Goal: Information Seeking & Learning: Learn about a topic

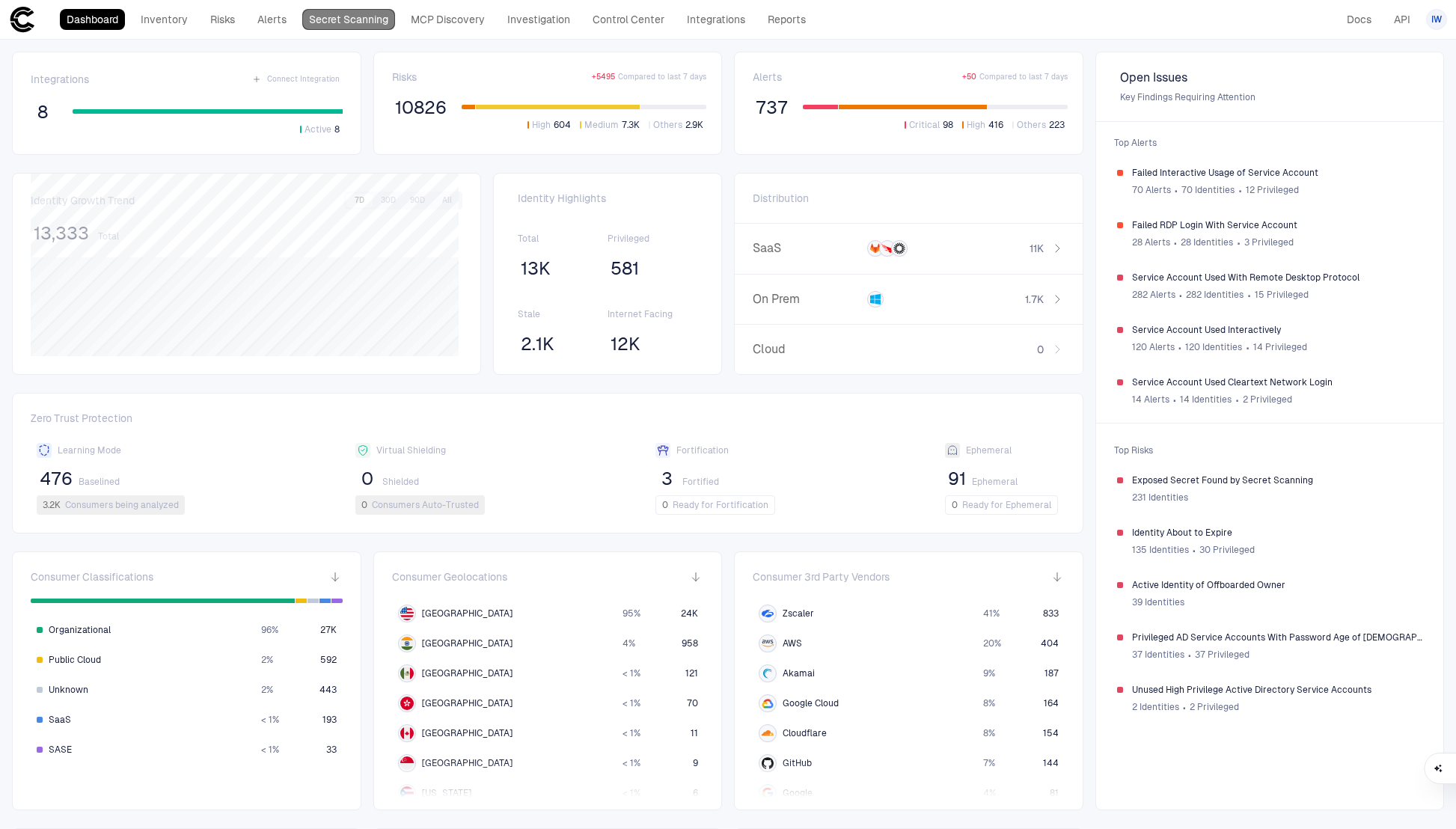
click at [332, 26] on link "Secret Scanning" at bounding box center [348, 19] width 92 height 21
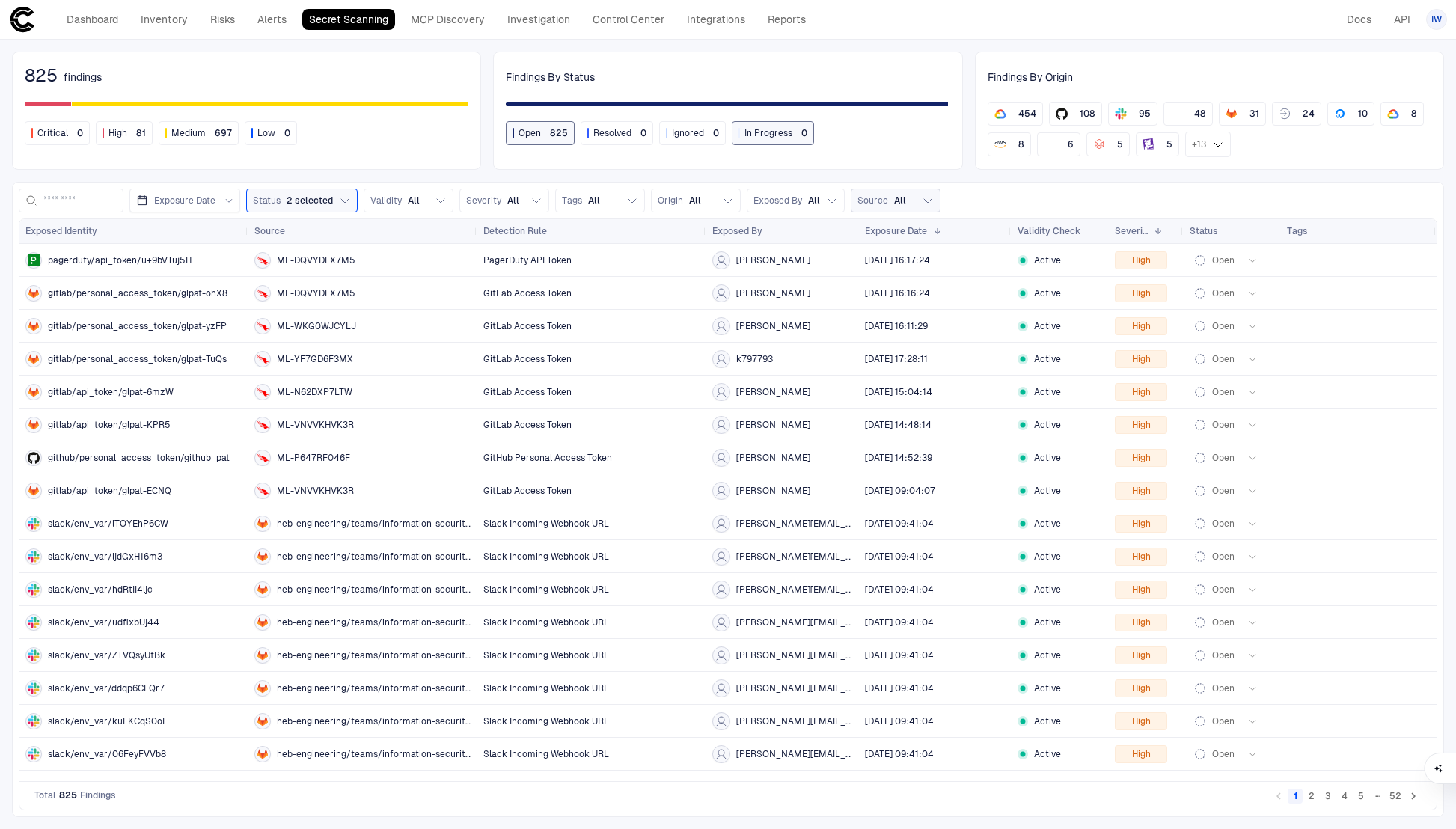
click at [914, 196] on button "Source All" at bounding box center [895, 200] width 90 height 24
click at [976, 312] on button "Apply" at bounding box center [972, 312] width 32 height 18
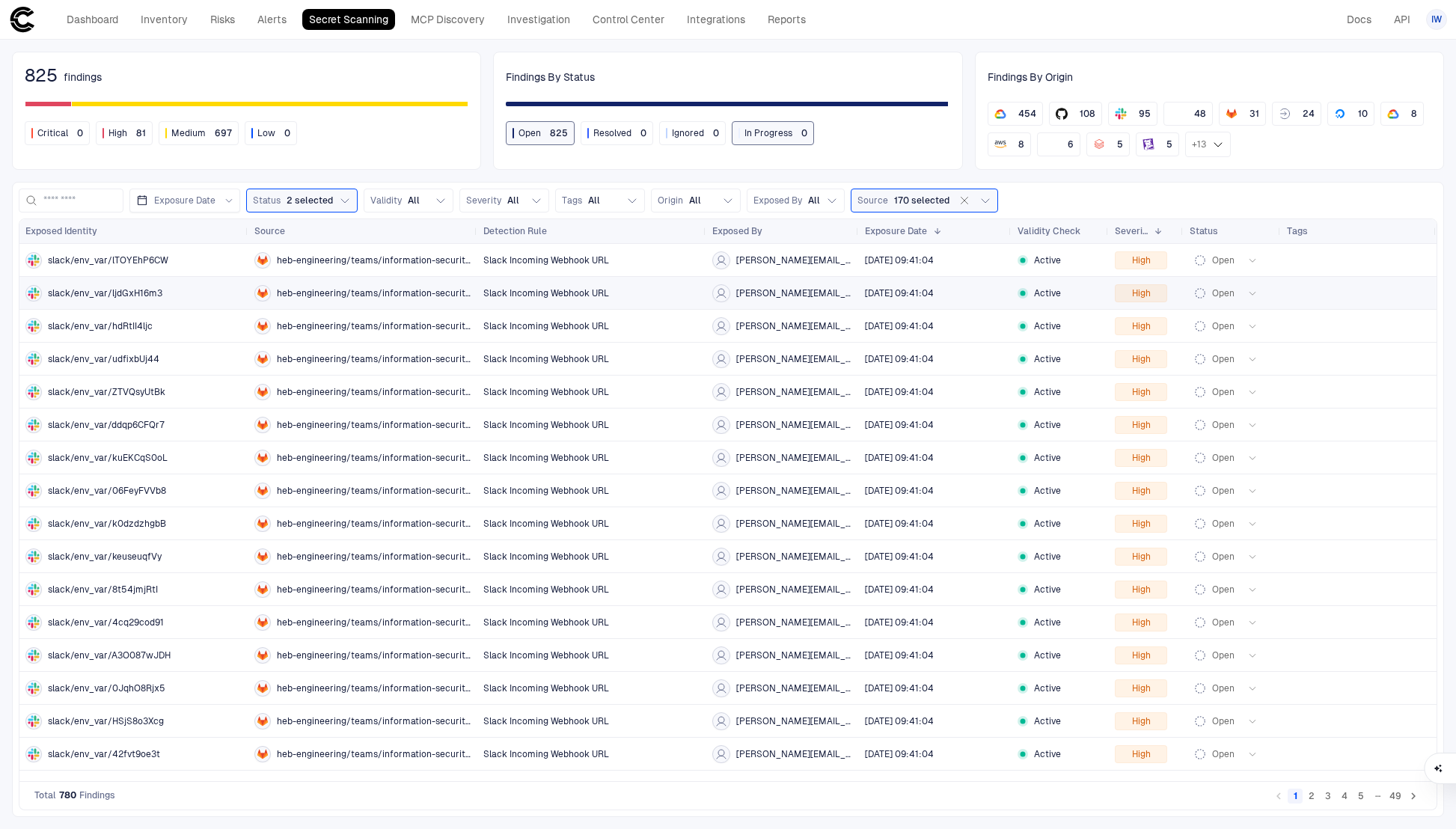
click at [109, 299] on div "slack/env_var/ljdGxH16m3" at bounding box center [133, 293] width 217 height 16
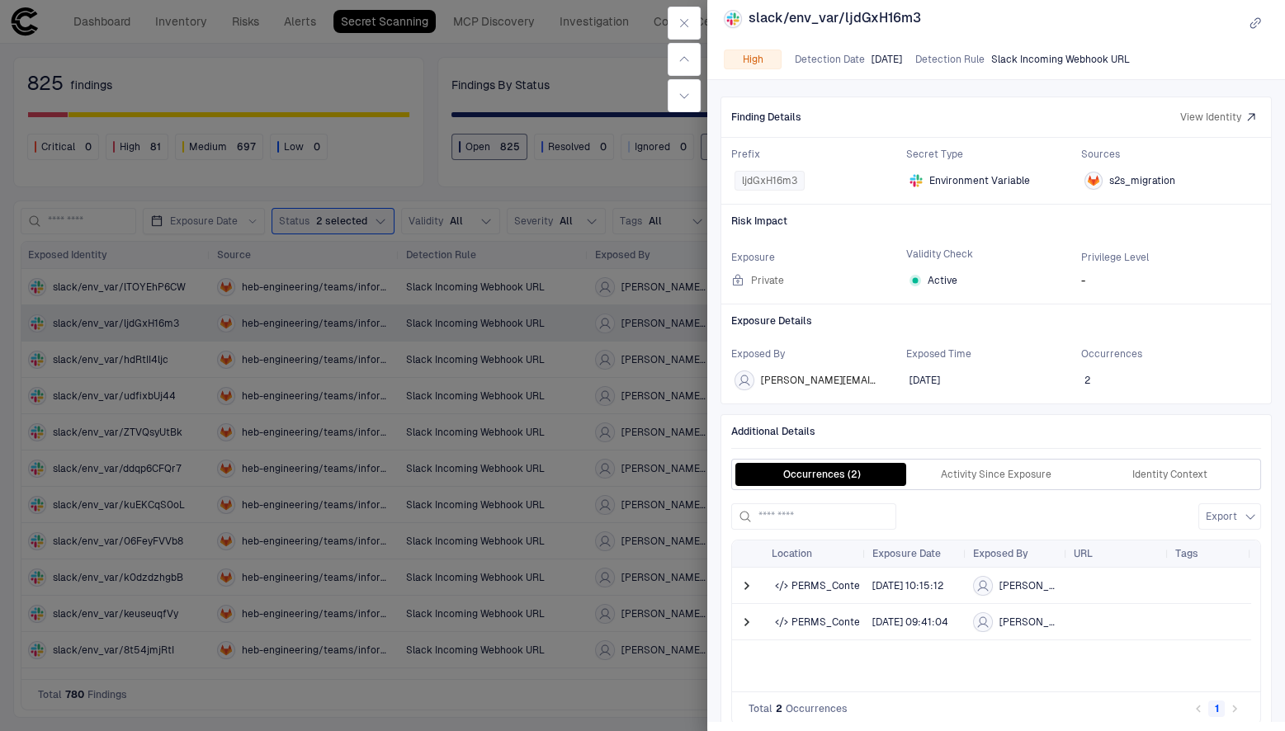
click at [836, 67] on div "High Detection Date [DATE] Detection Rule Slack Incoming Webhook URL" at bounding box center [996, 60] width 545 height 20
click at [834, 64] on span "Detection Date" at bounding box center [830, 59] width 70 height 13
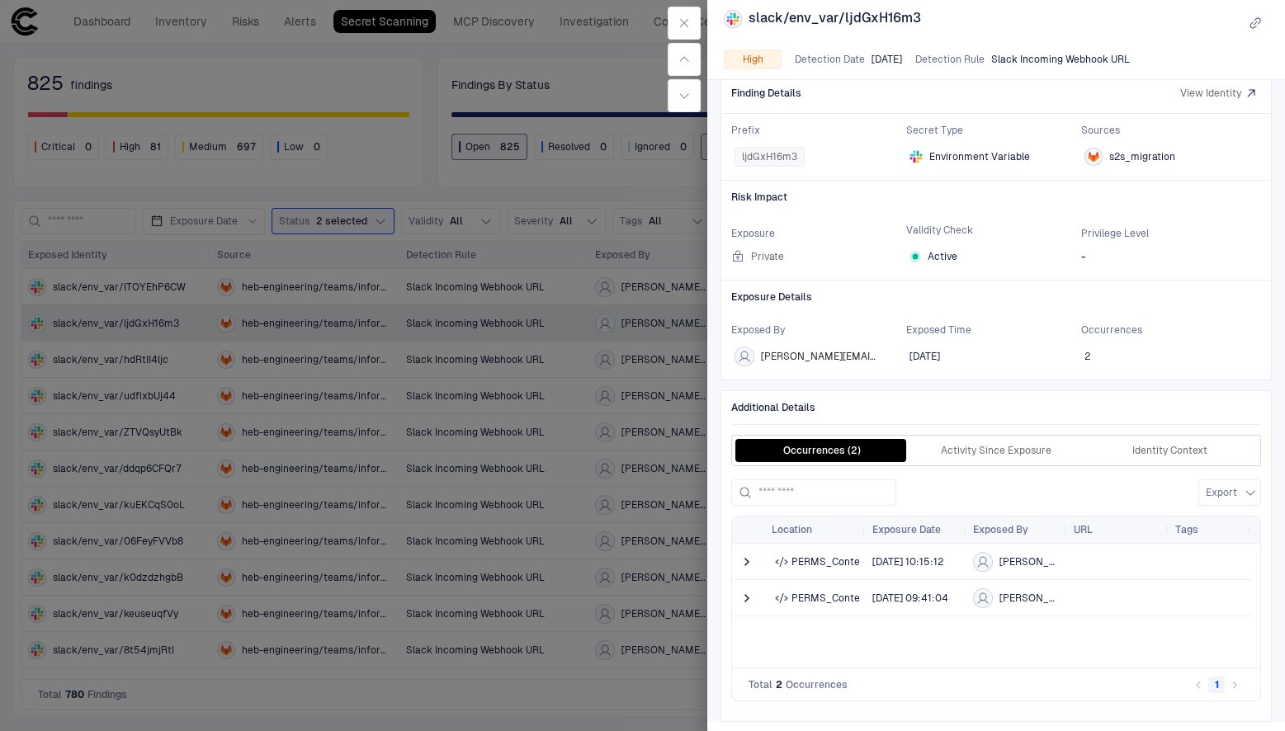
scroll to position [29, 0]
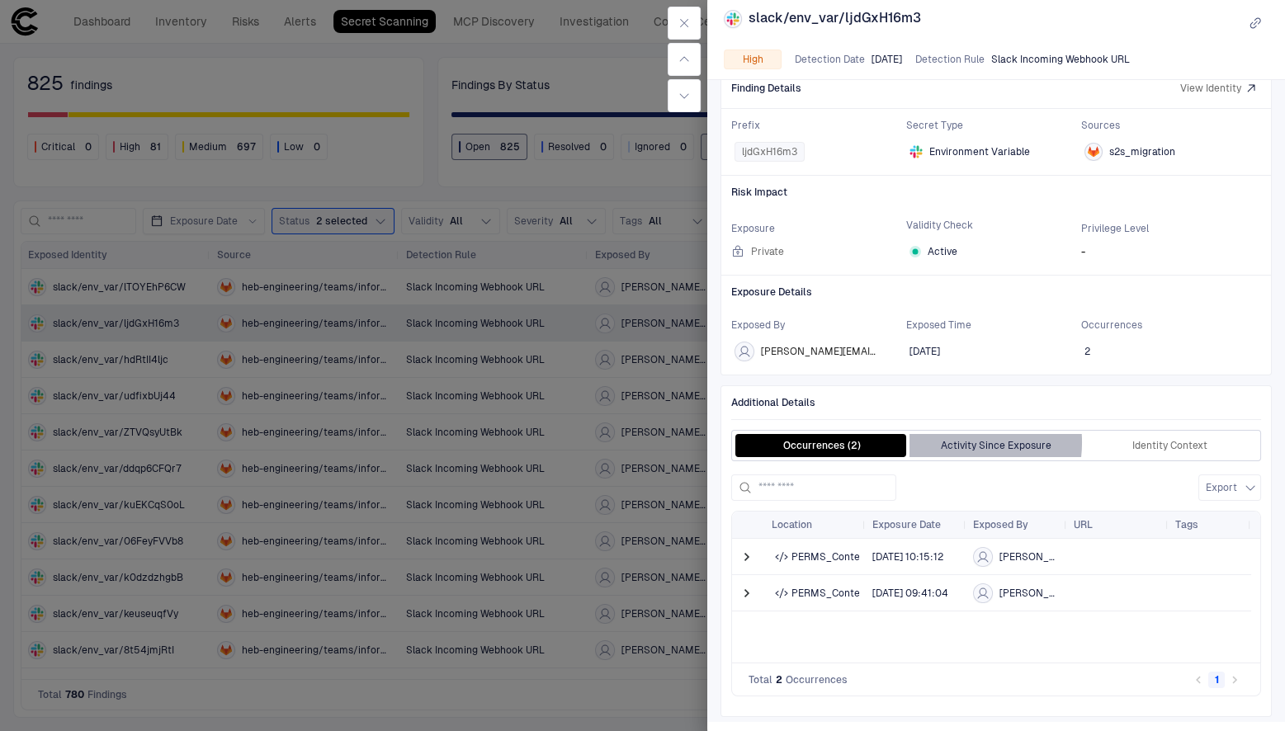
click at [944, 441] on button "Activity Since Exposure" at bounding box center [997, 445] width 174 height 23
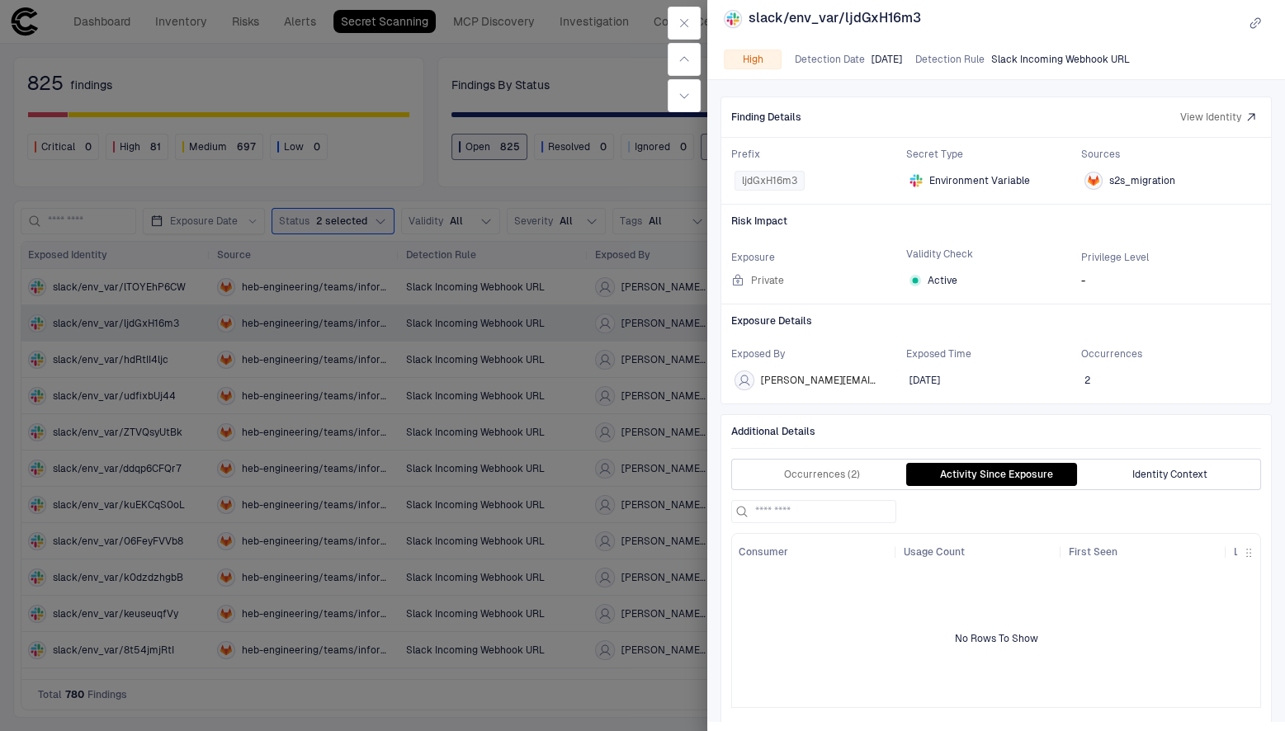
click at [1155, 472] on button "Identity Context" at bounding box center [1170, 474] width 174 height 23
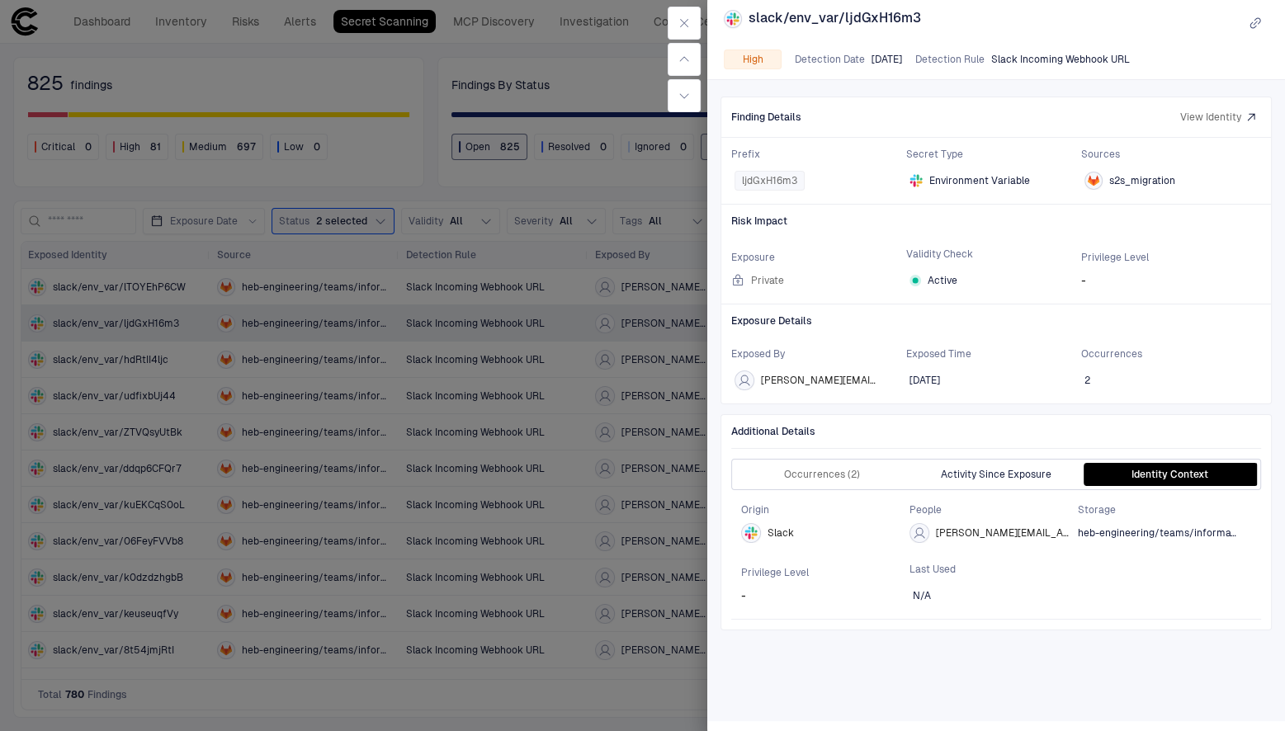
click at [991, 481] on button "Activity Since Exposure" at bounding box center [997, 474] width 174 height 23
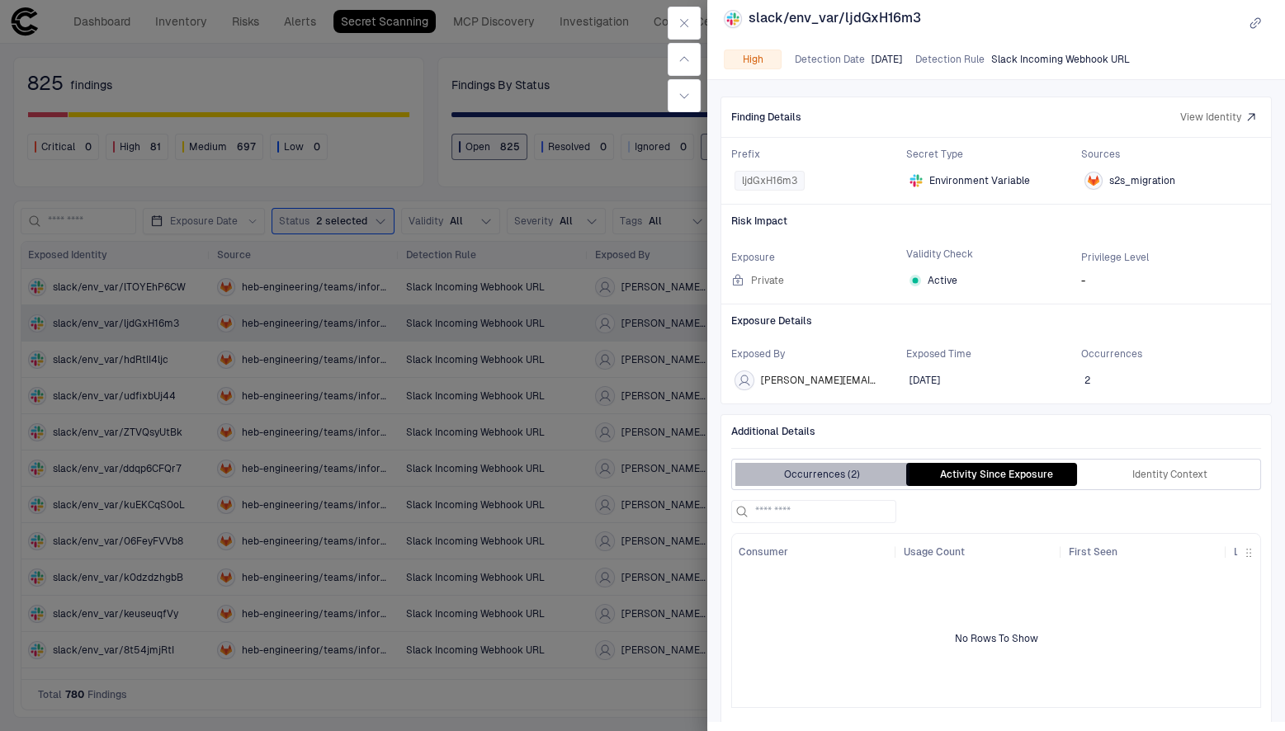
click at [832, 471] on button "Occurrences (2)" at bounding box center [822, 474] width 174 height 23
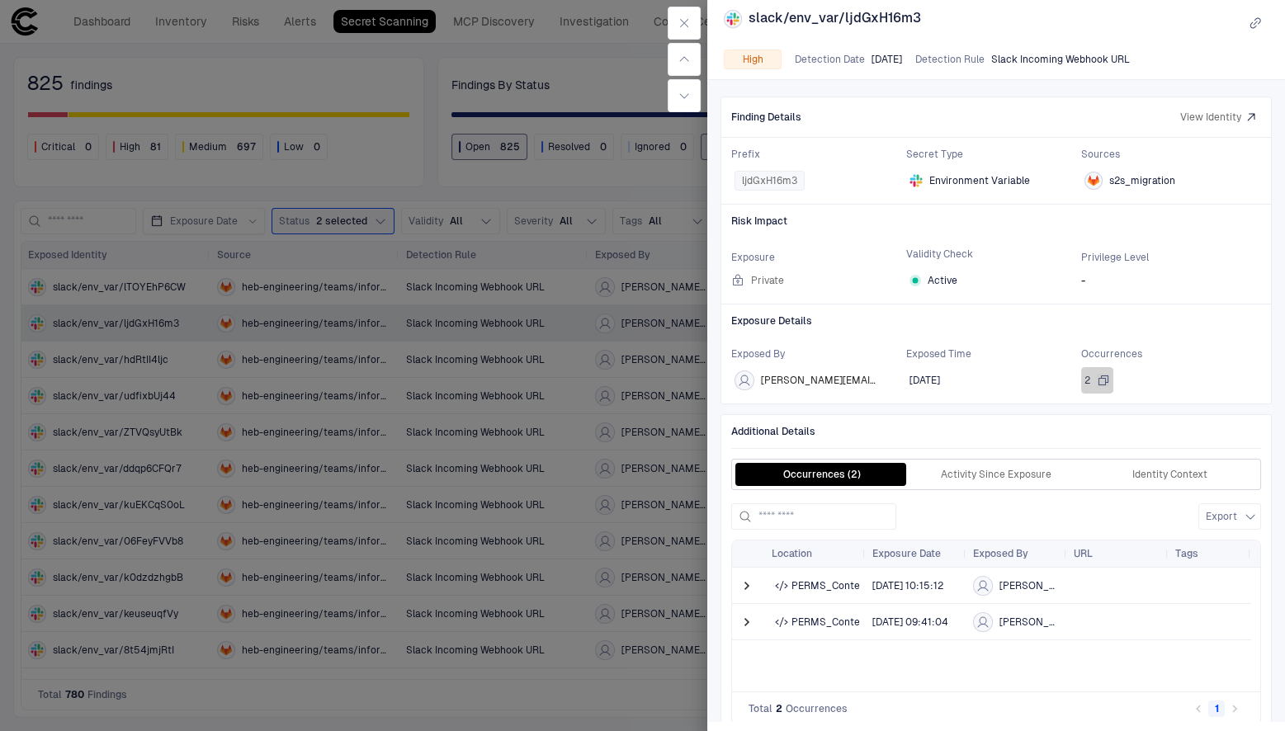
click at [1089, 375] on div "2" at bounding box center [1098, 380] width 26 height 13
click at [743, 586] on span at bounding box center [747, 586] width 17 height 17
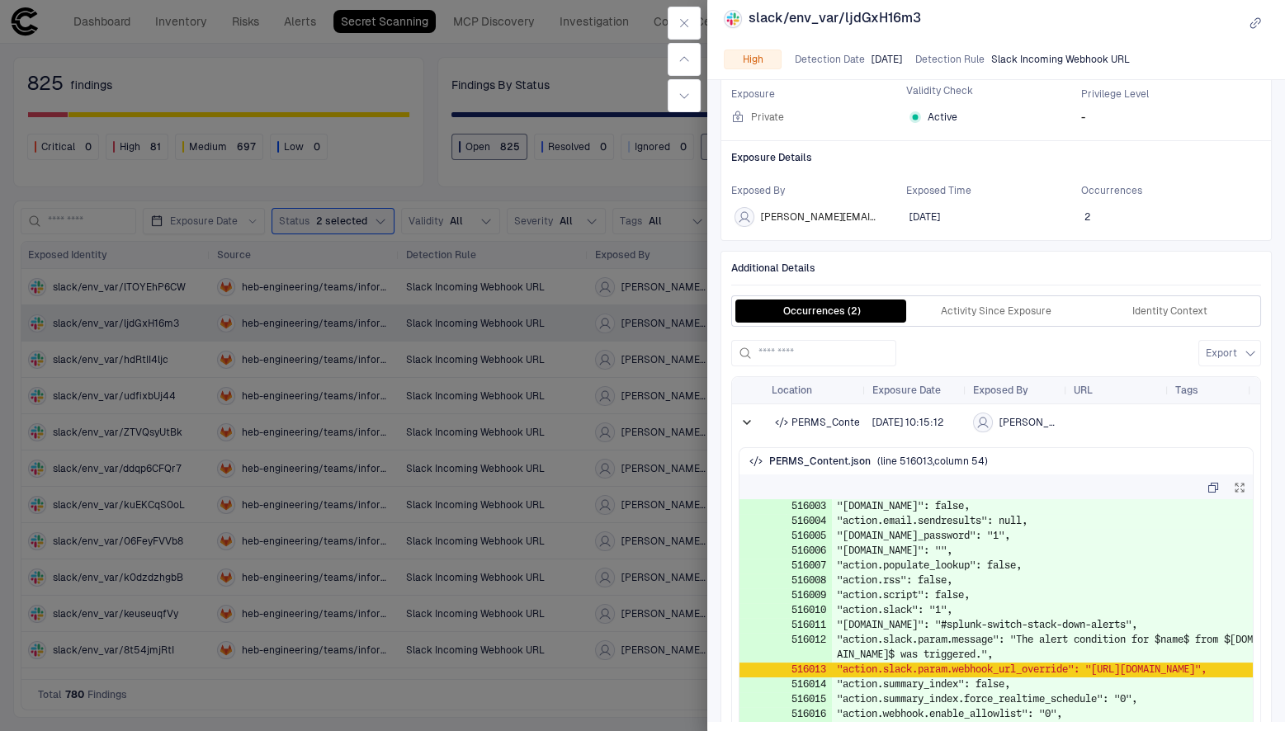
scroll to position [274, 0]
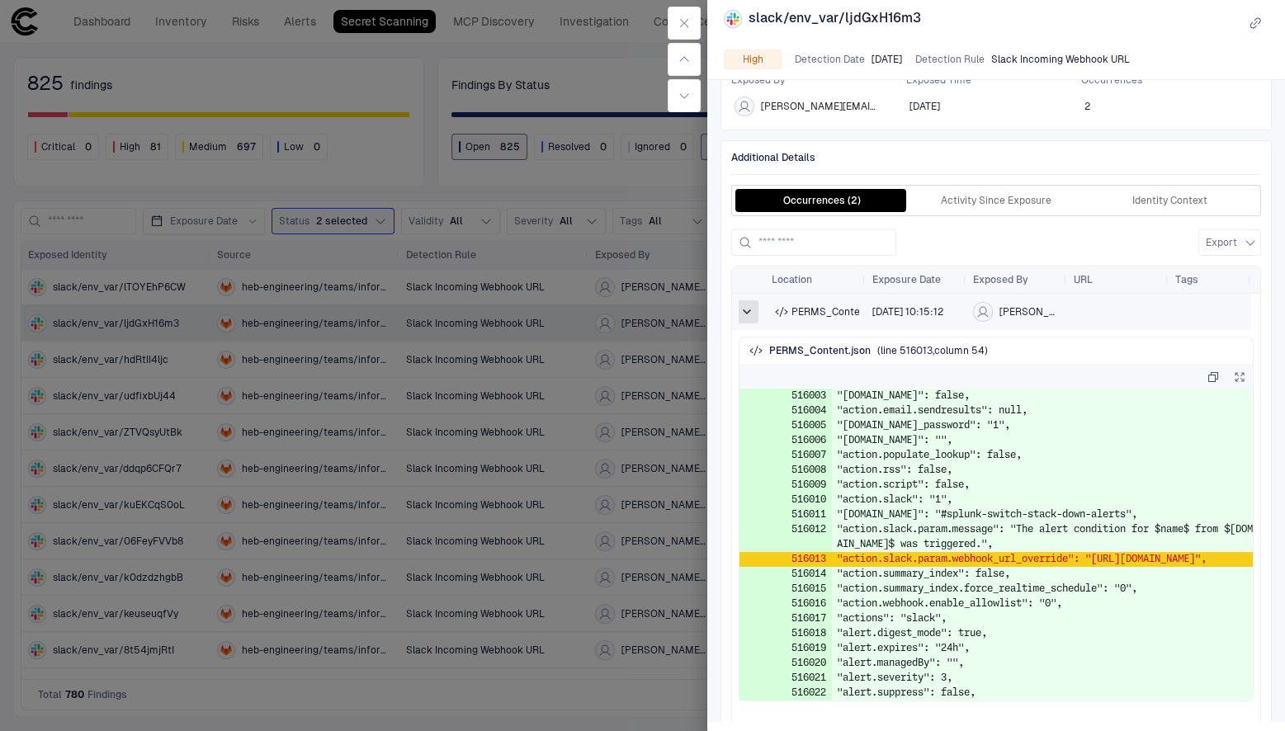
click at [741, 309] on span at bounding box center [747, 312] width 17 height 17
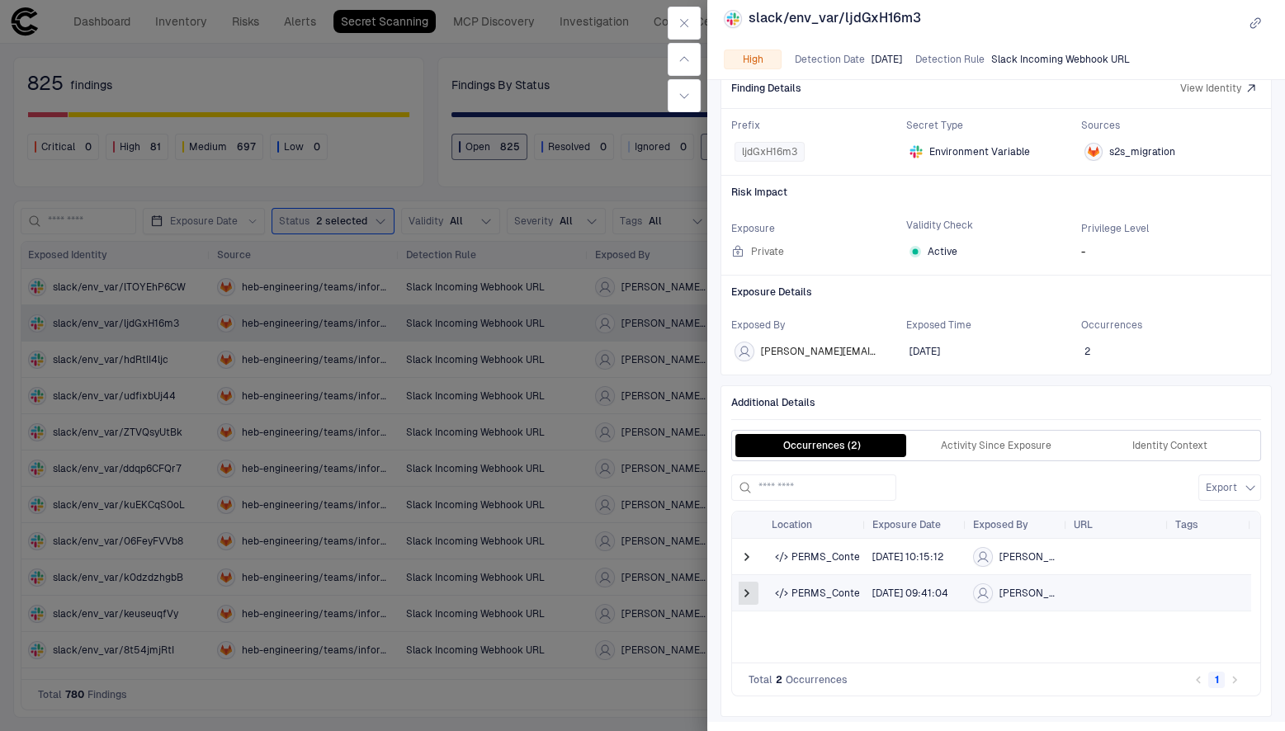
click at [753, 588] on span at bounding box center [747, 593] width 17 height 17
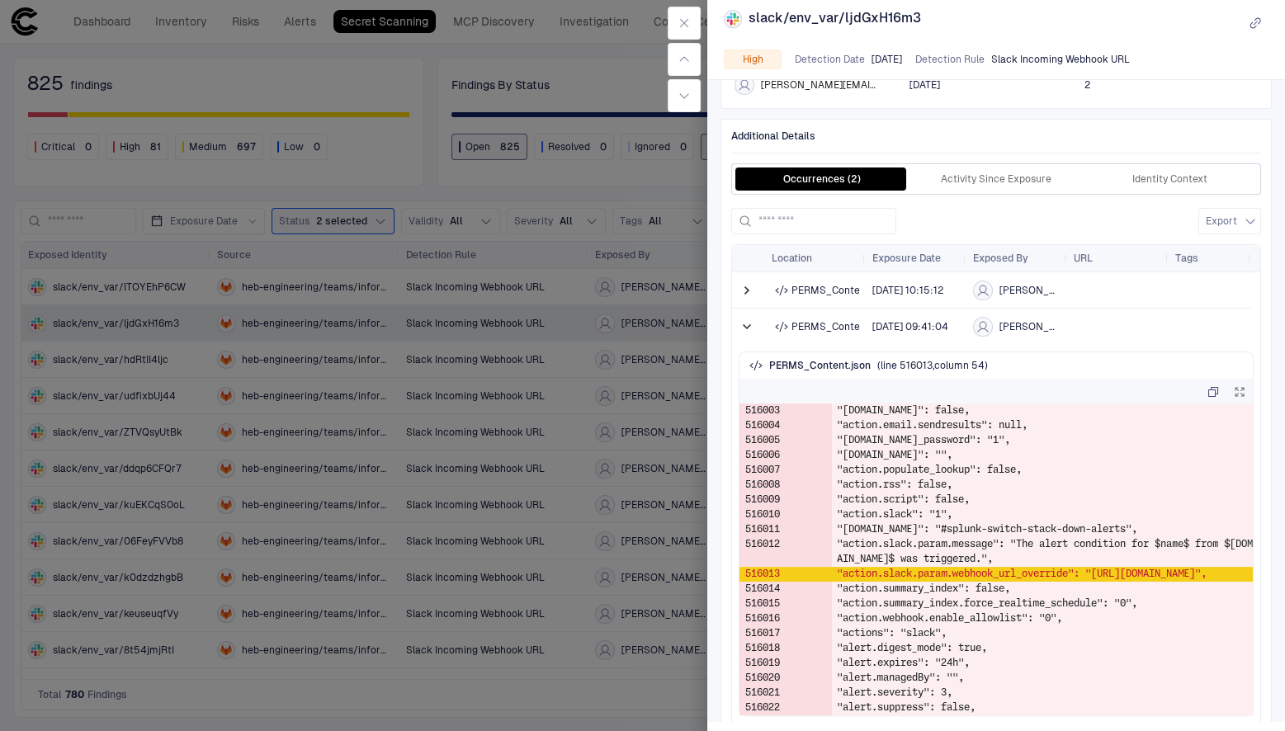
scroll to position [296, 0]
click at [744, 330] on span at bounding box center [747, 326] width 17 height 17
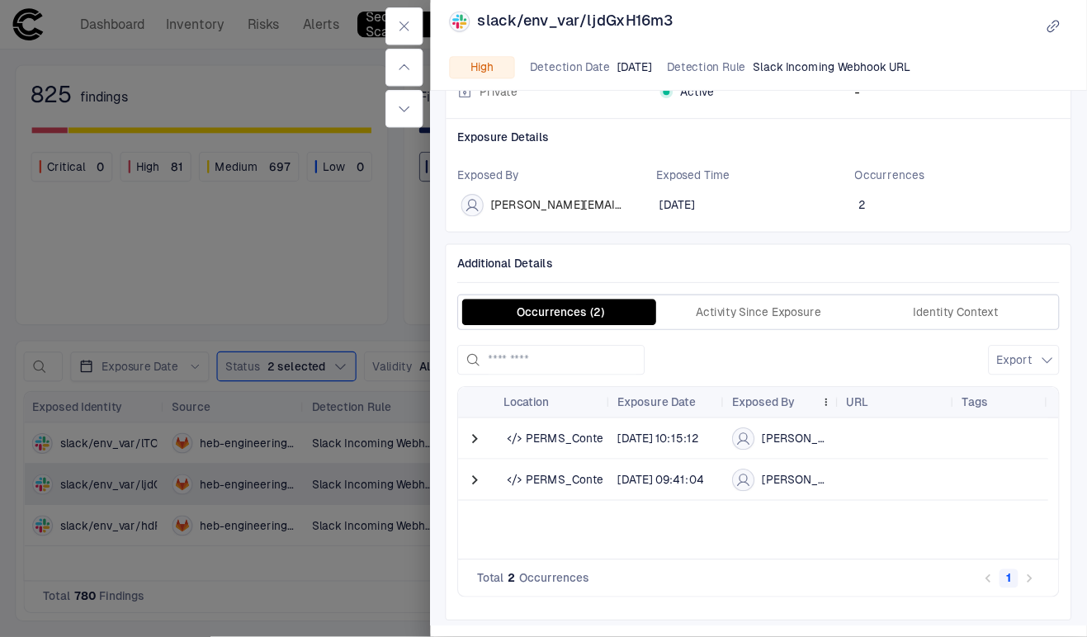
scroll to position [124, 0]
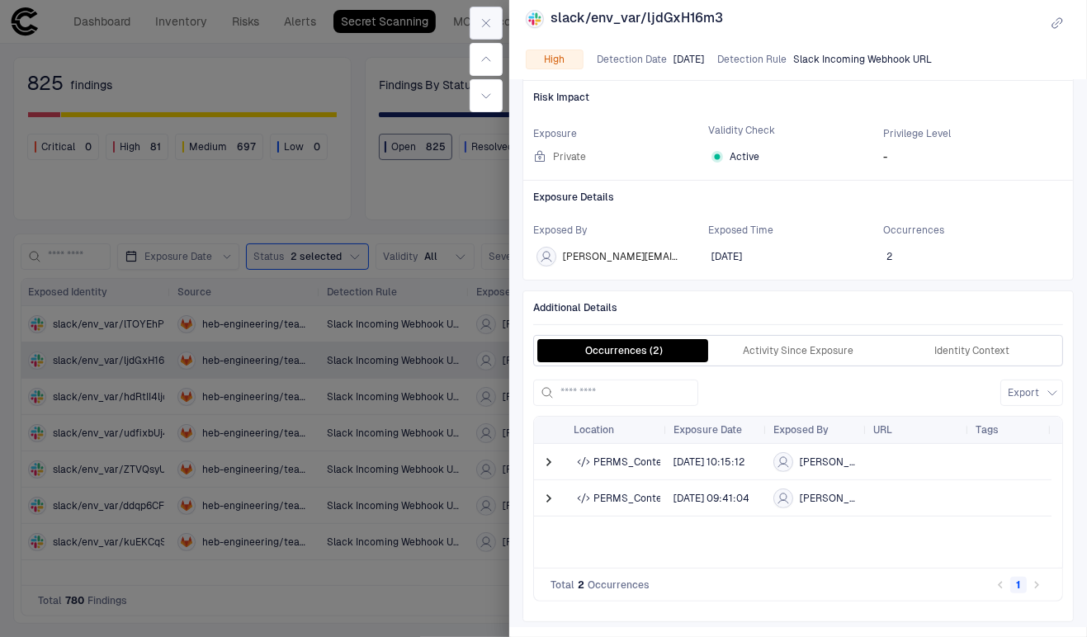
click at [484, 31] on button "button" at bounding box center [486, 23] width 33 height 33
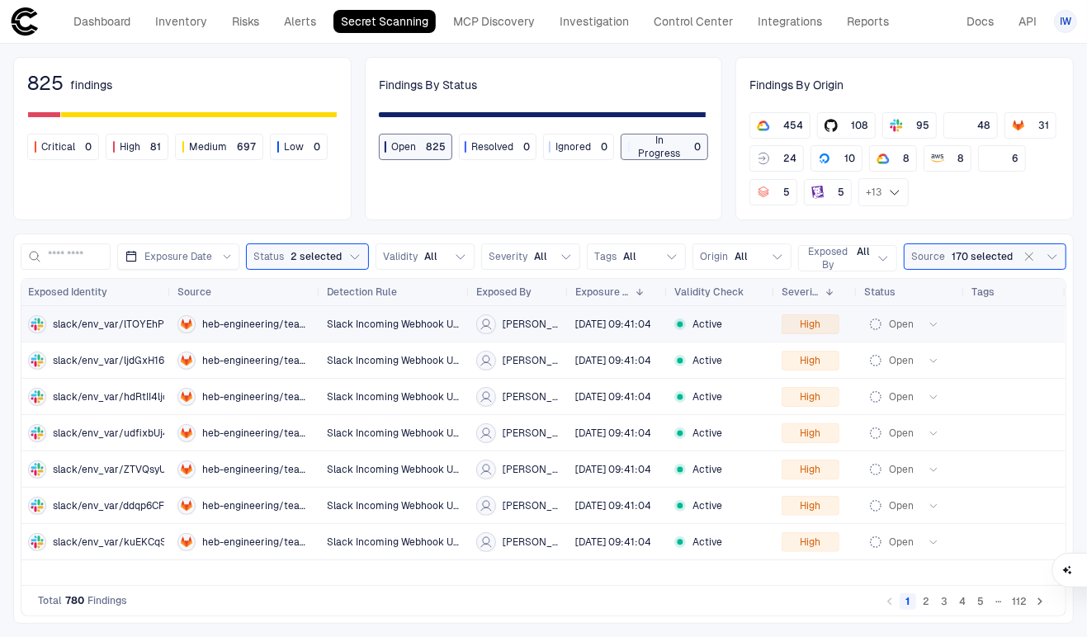
click at [930, 596] on button "2" at bounding box center [926, 601] width 17 height 17
click at [92, 372] on div "slack/env_var/k0dzdzhgbB" at bounding box center [96, 360] width 136 height 34
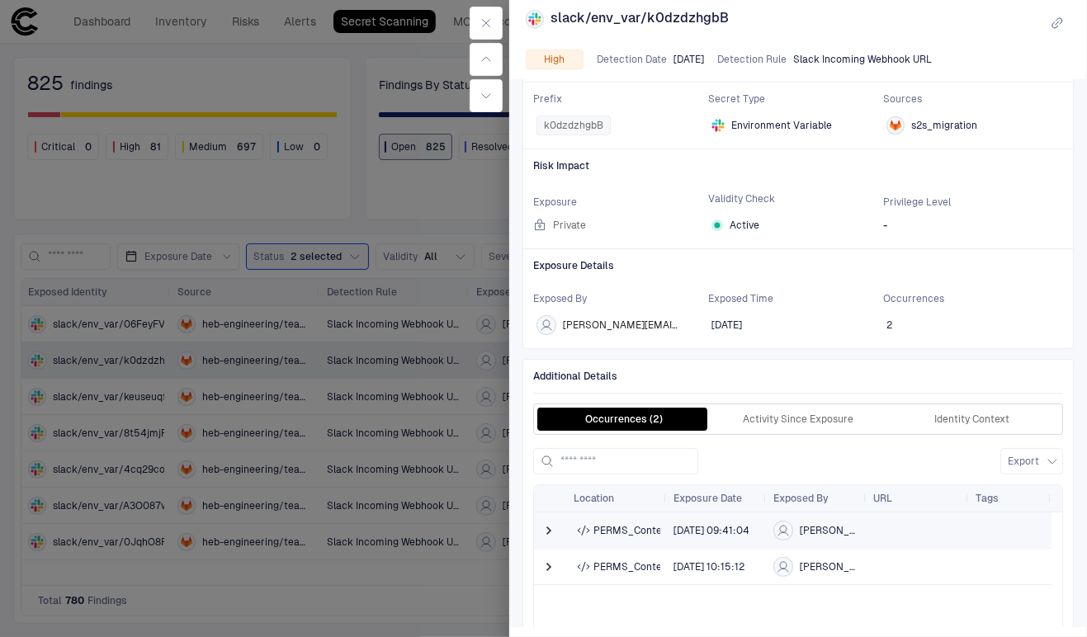
scroll to position [124, 0]
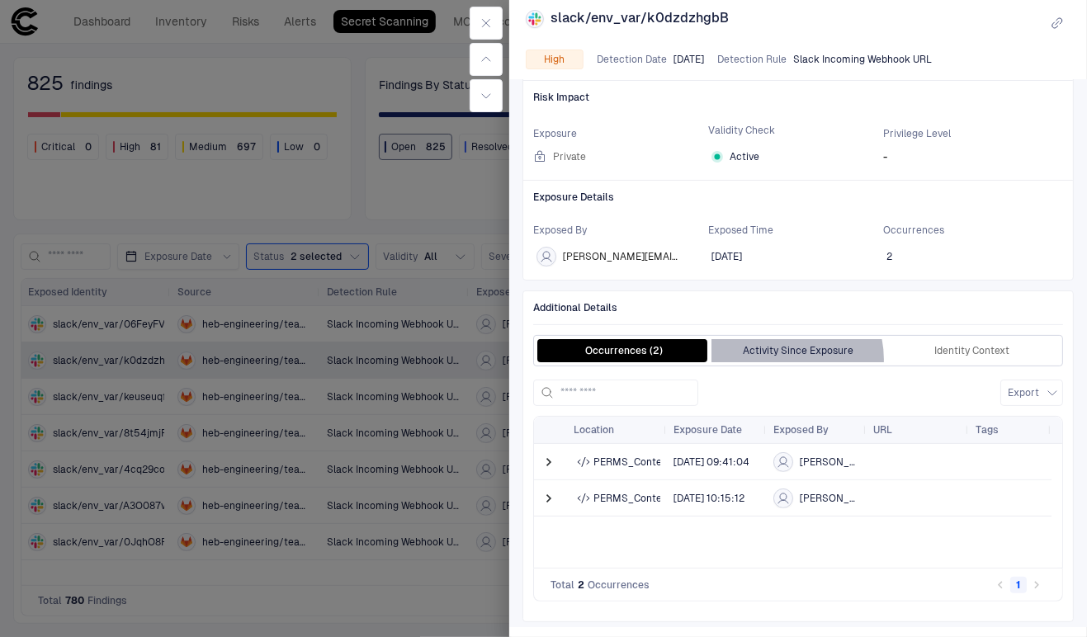
click at [777, 358] on button "Activity Since Exposure" at bounding box center [798, 350] width 174 height 23
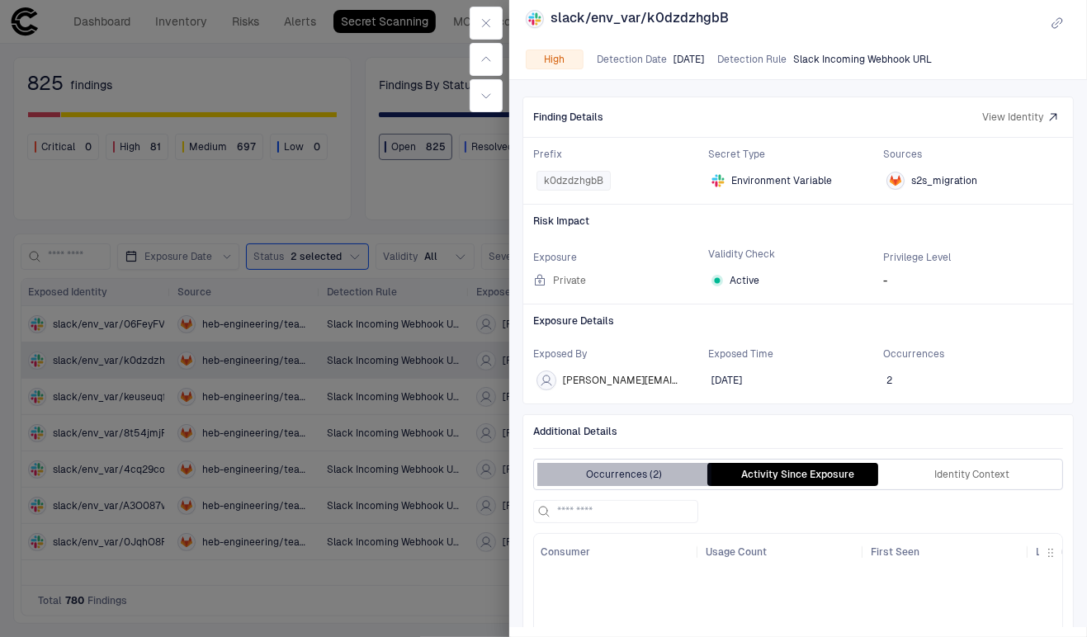
click at [633, 476] on button "Occurrences (2)" at bounding box center [624, 474] width 174 height 23
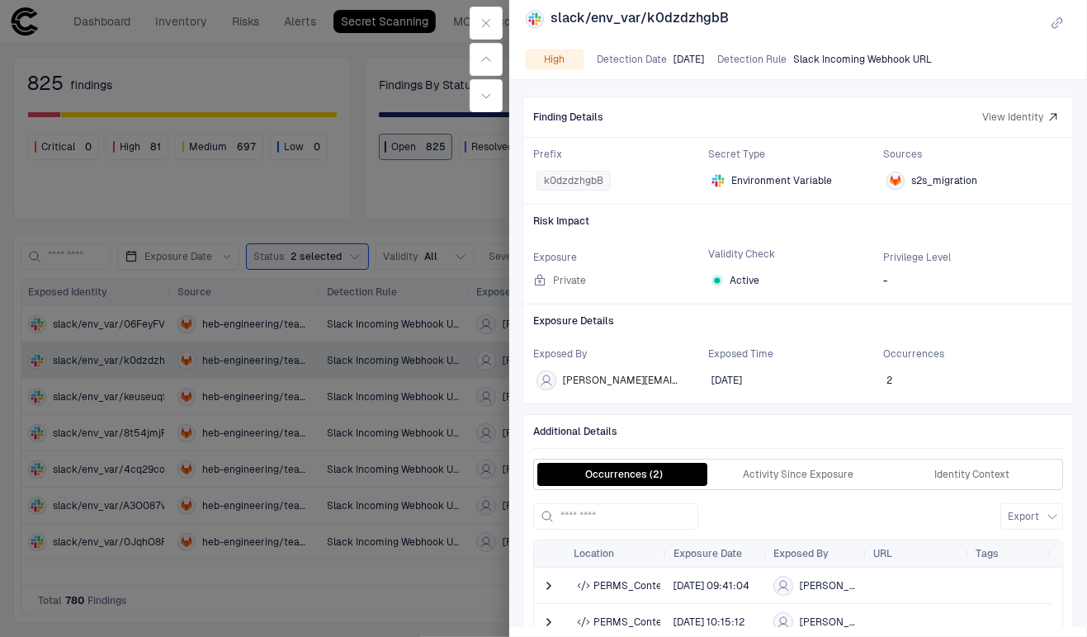
scroll to position [124, 0]
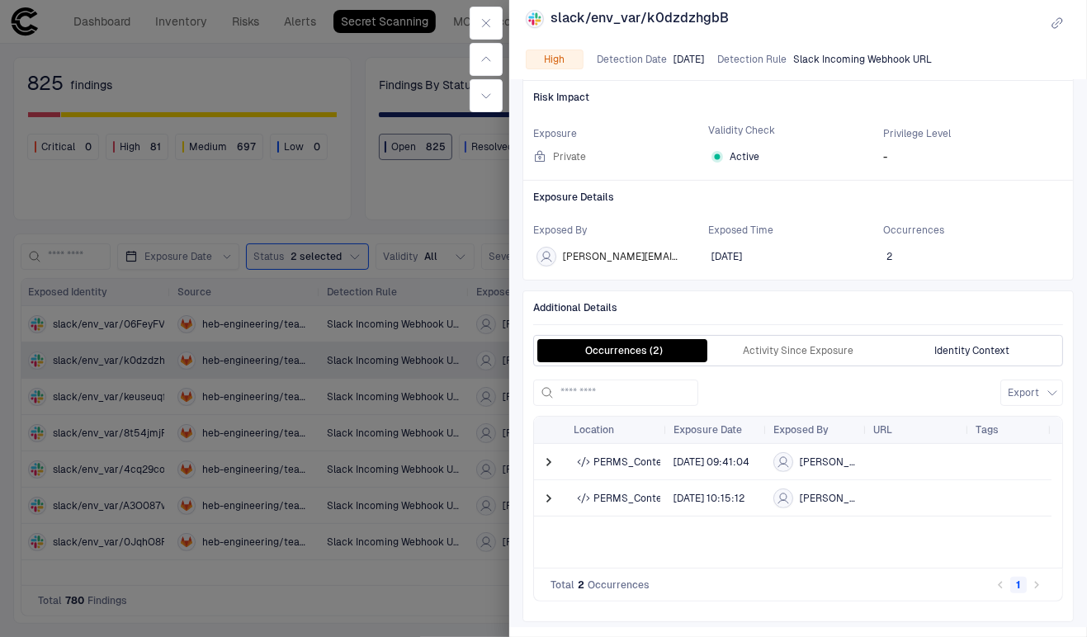
click at [943, 355] on button "Identity Context" at bounding box center [972, 350] width 174 height 23
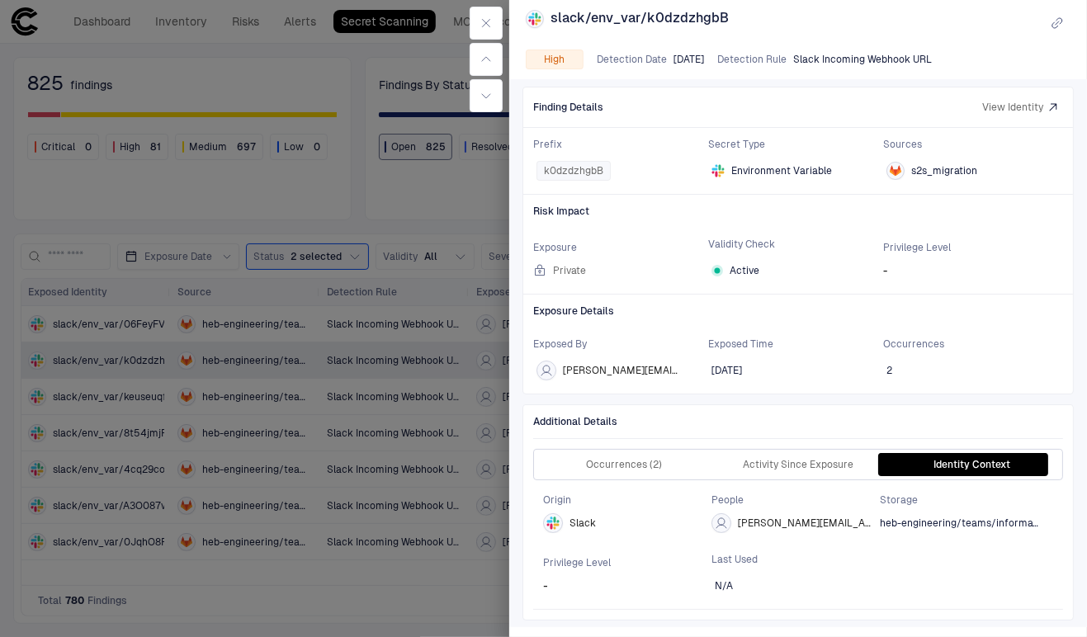
scroll to position [9, 0]
click at [621, 452] on div "Occurrences (2) Activity Since Exposure Identity Context" at bounding box center [798, 465] width 530 height 31
click at [621, 454] on button "Occurrences (2)" at bounding box center [624, 465] width 174 height 23
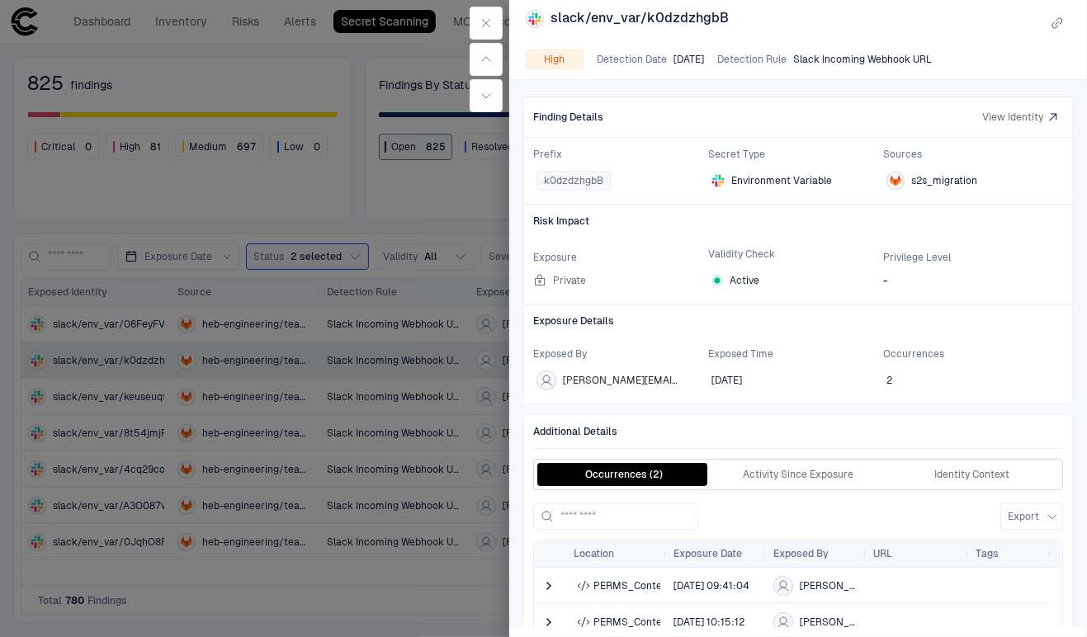
scroll to position [124, 0]
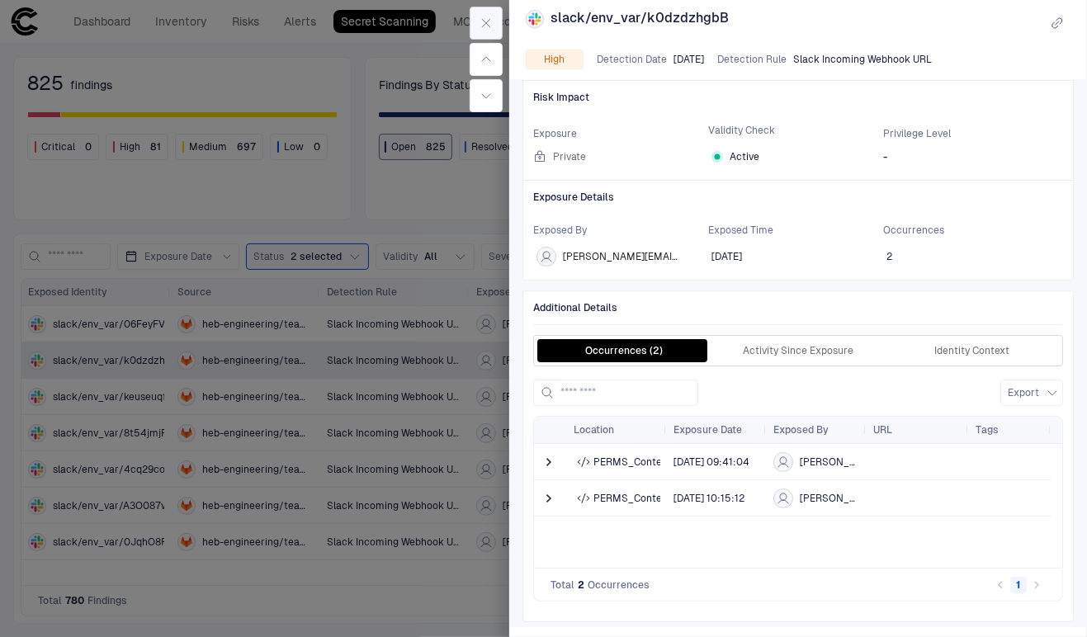
click at [491, 27] on icon "button" at bounding box center [486, 23] width 13 height 13
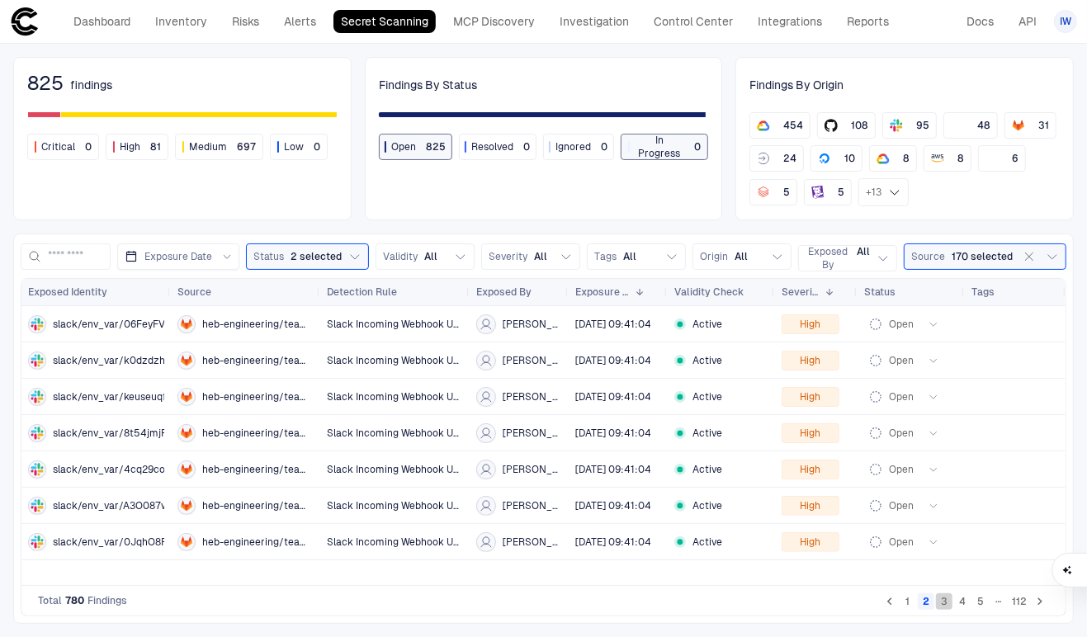
click at [951, 604] on button "3" at bounding box center [944, 601] width 17 height 17
click at [966, 605] on button "4" at bounding box center [962, 601] width 17 height 17
click at [977, 605] on button "5" at bounding box center [980, 601] width 17 height 17
click at [1014, 606] on button "112" at bounding box center [1019, 601] width 21 height 17
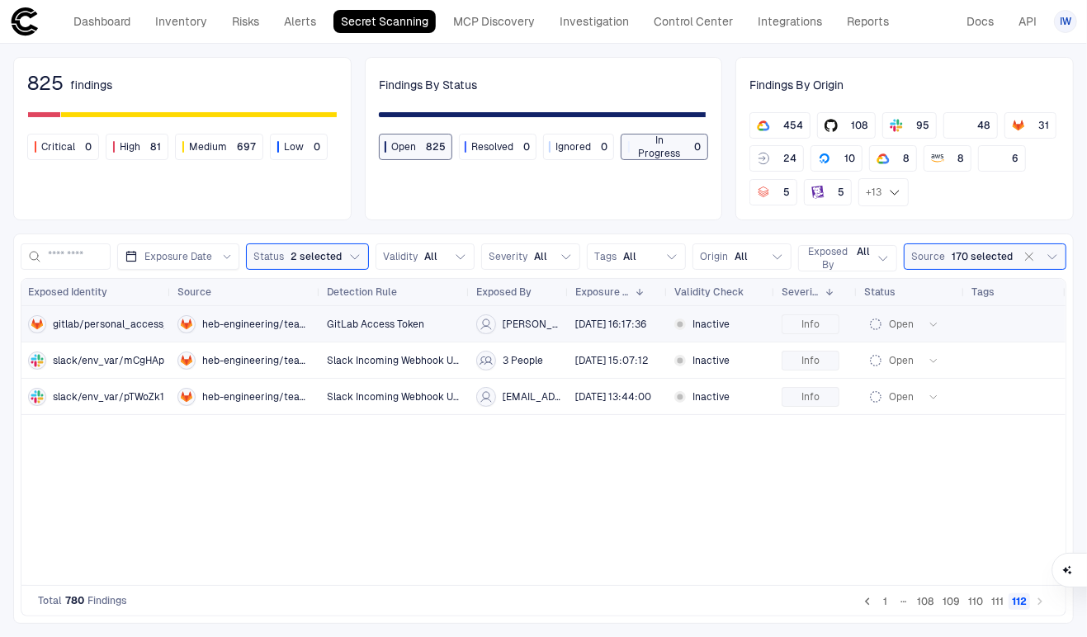
click at [131, 329] on span "gitlab/personal_access_token/glpat-glpa" at bounding box center [150, 324] width 194 height 13
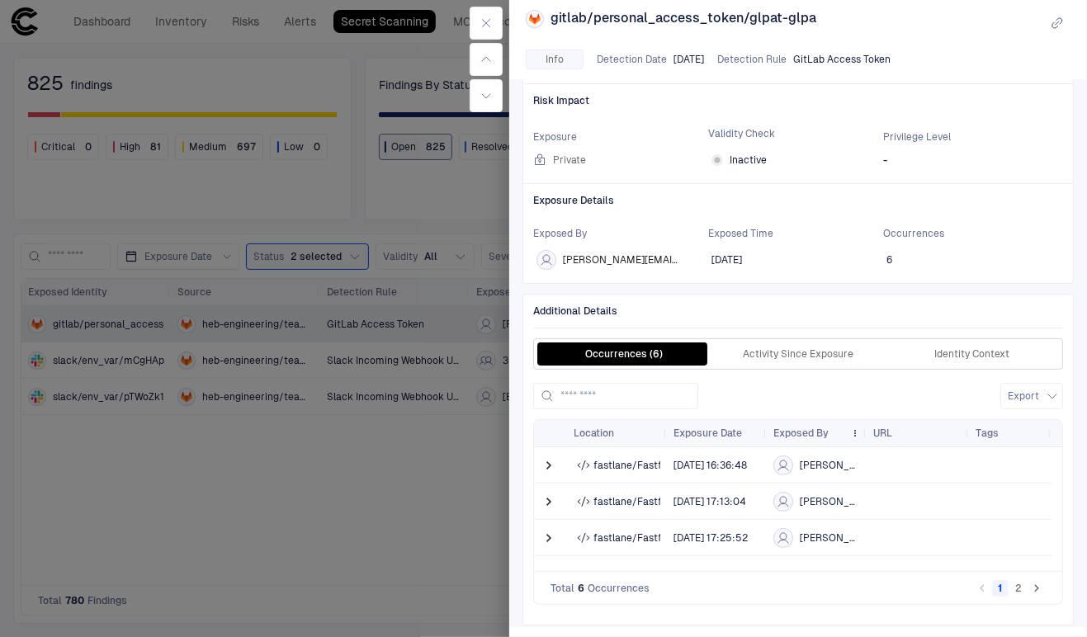
scroll to position [124, 0]
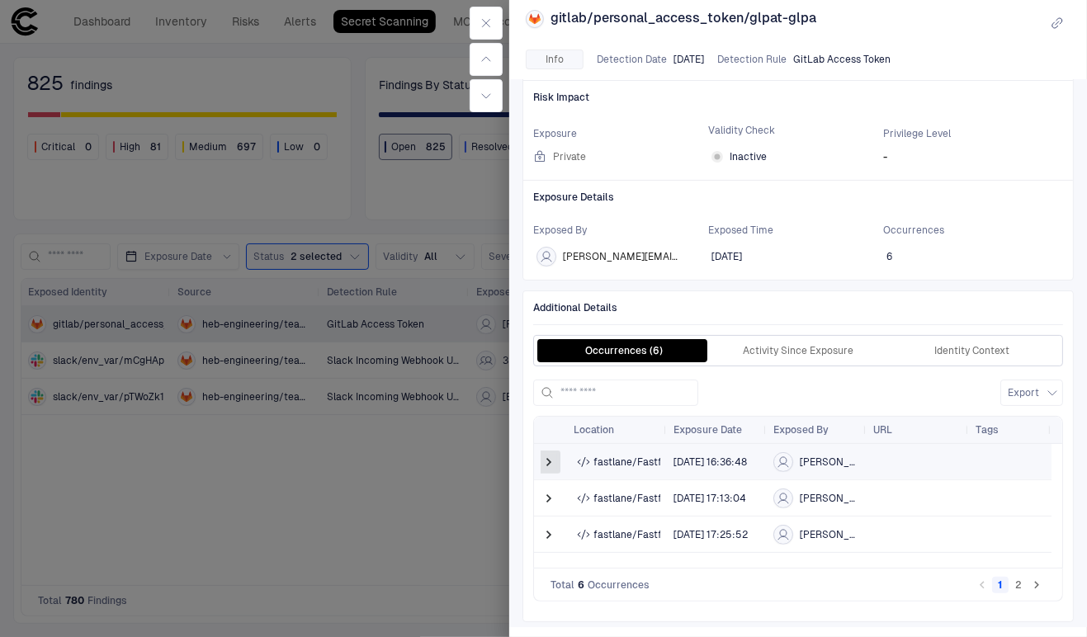
click at [555, 463] on span at bounding box center [549, 462] width 17 height 17
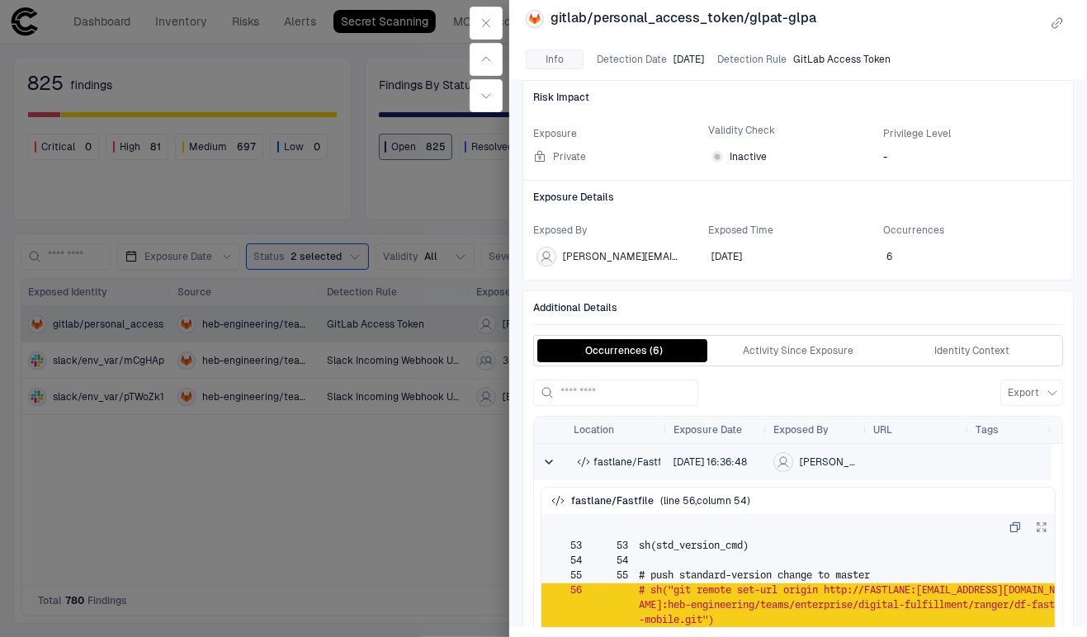
click at [555, 463] on span at bounding box center [549, 462] width 17 height 17
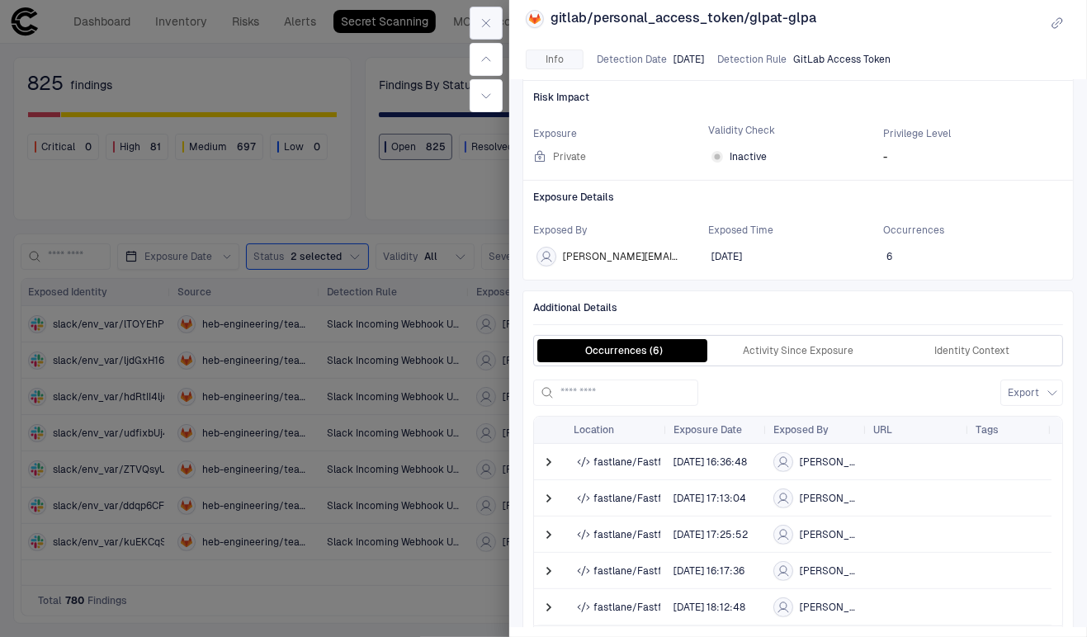
click at [480, 26] on icon "button" at bounding box center [486, 23] width 13 height 13
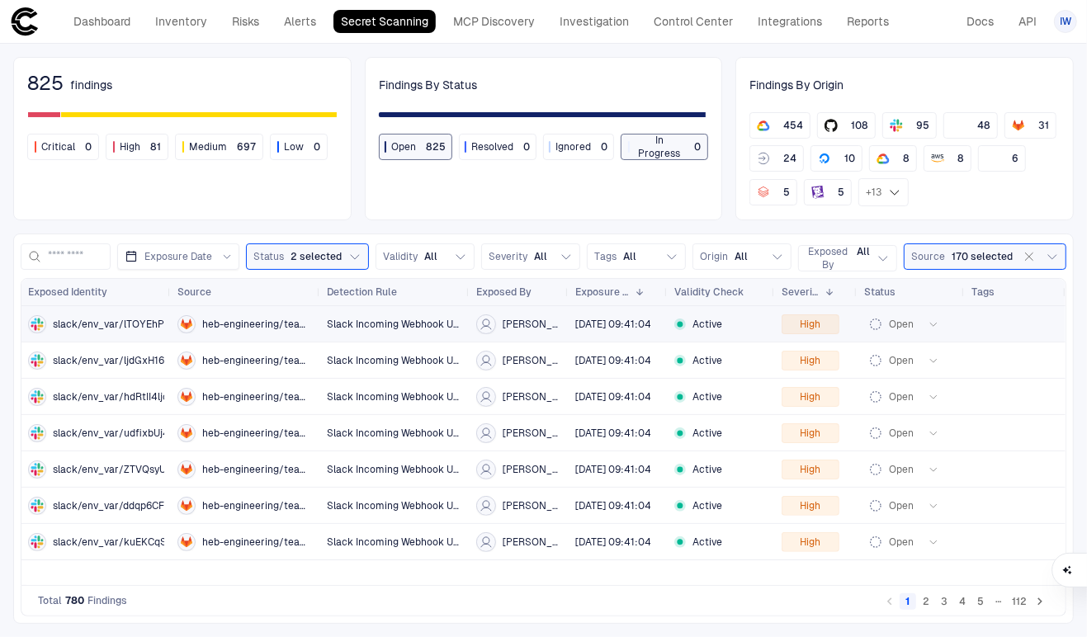
click at [933, 327] on icon "button" at bounding box center [934, 324] width 10 height 10
click at [924, 56] on div at bounding box center [543, 318] width 1087 height 637
click at [357, 248] on button "Status 2 selected" at bounding box center [307, 256] width 123 height 26
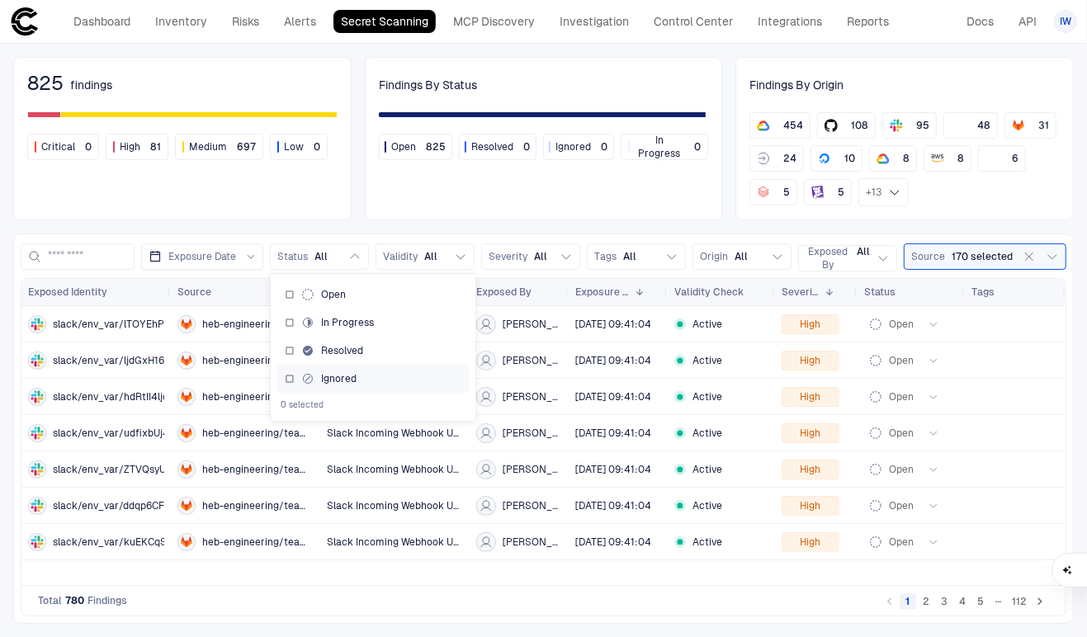
click at [291, 382] on div "Ignored" at bounding box center [373, 378] width 177 height 13
click at [430, 228] on div "825 findings Critical 0 High 81 Medium 697 Low 0 Findings By Status Open 825 Re…" at bounding box center [543, 340] width 1087 height 593
